Goal: Task Accomplishment & Management: Manage account settings

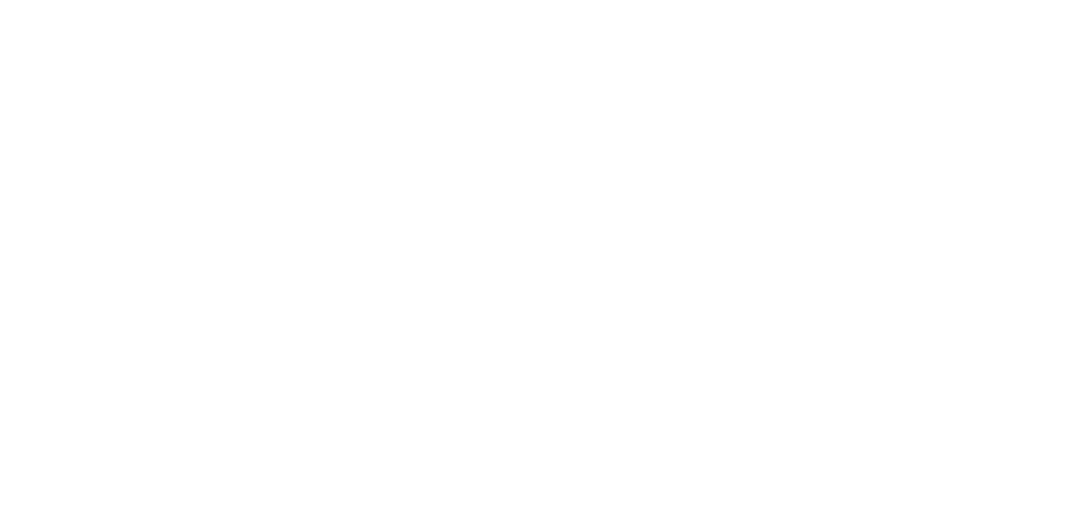
type input "**********"
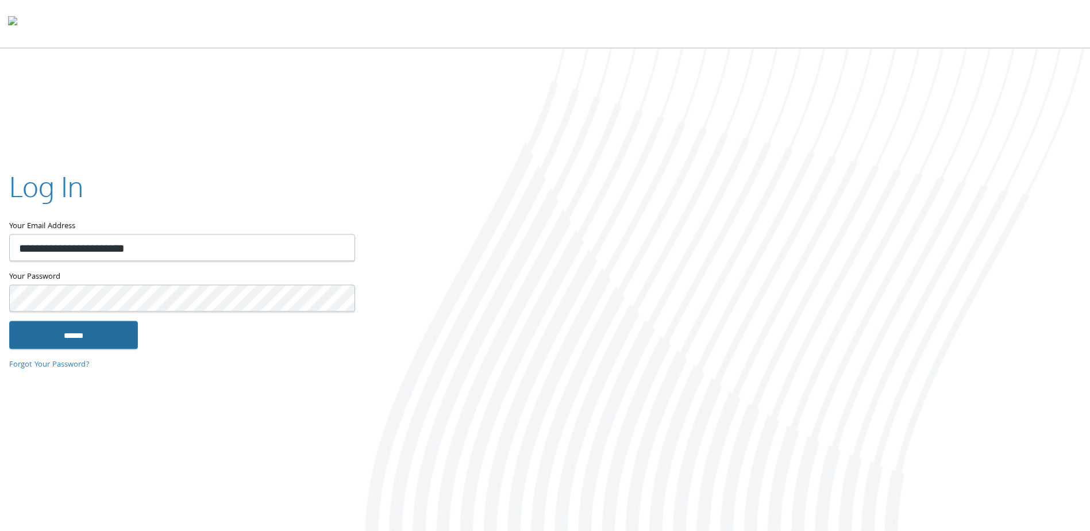
click at [90, 328] on input "******" at bounding box center [73, 335] width 129 height 28
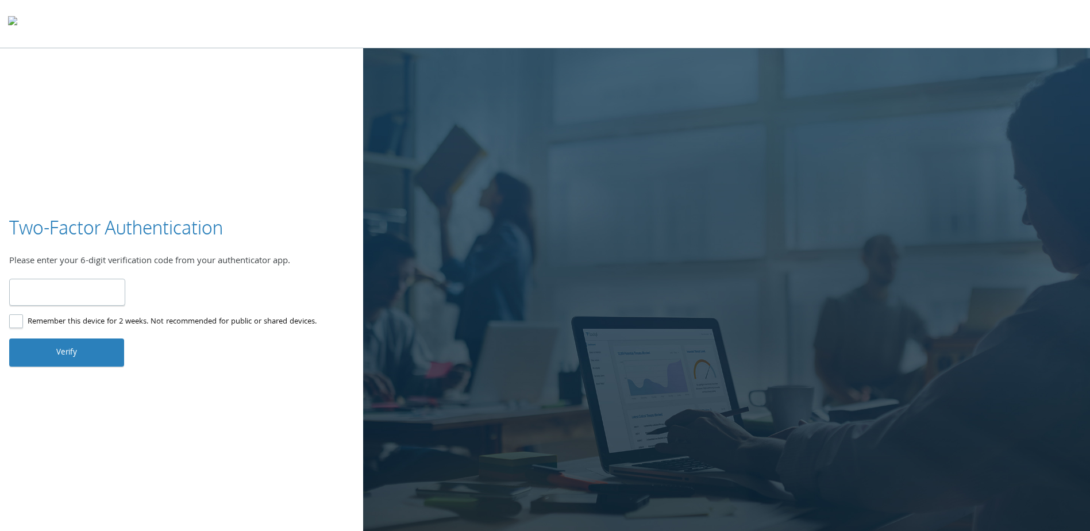
click at [68, 288] on input "number" at bounding box center [67, 292] width 116 height 27
type input "******"
